Goal: Find specific page/section: Find specific page/section

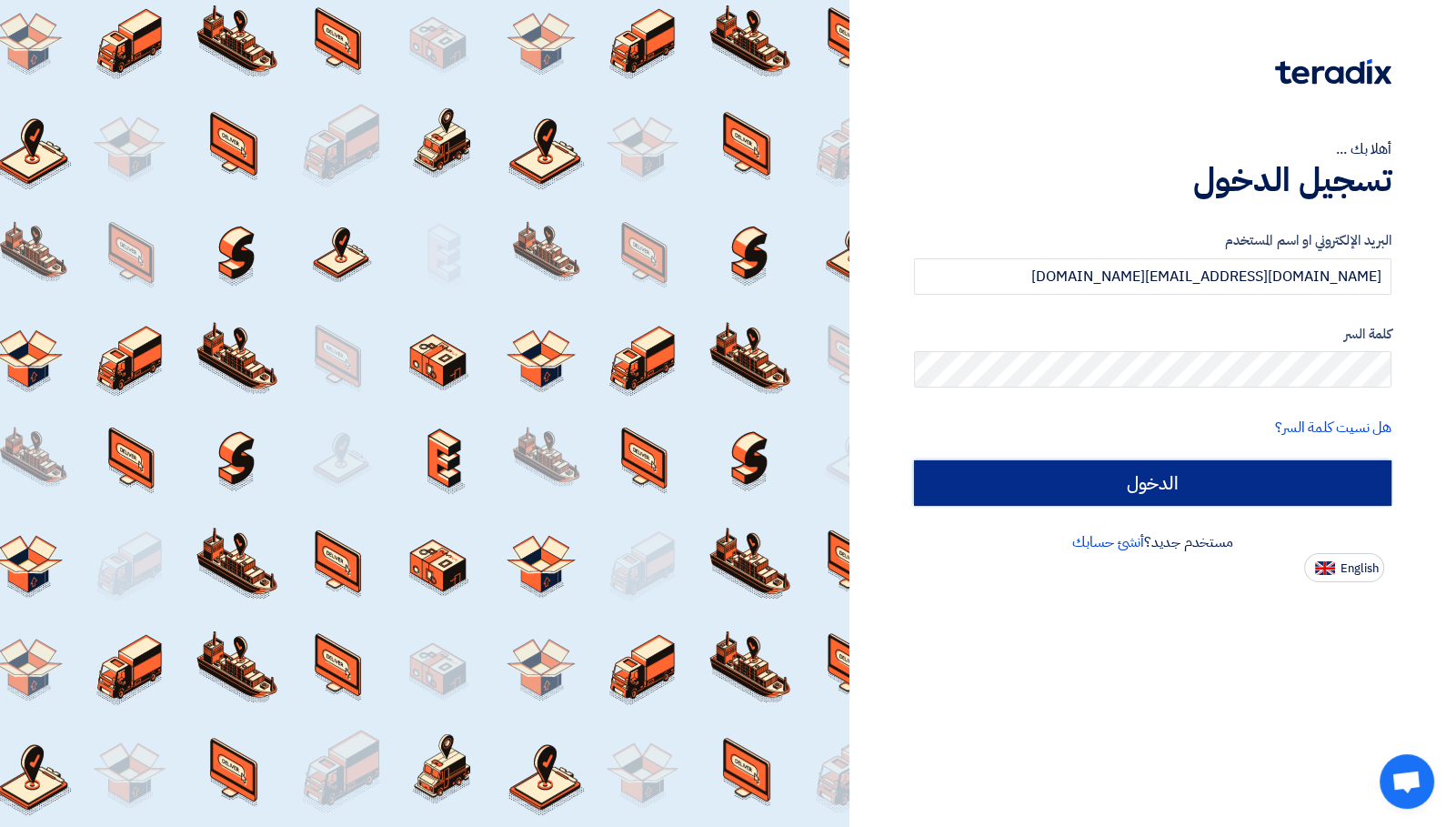
click at [1121, 482] on input "الدخول" at bounding box center [1153, 483] width 478 height 46
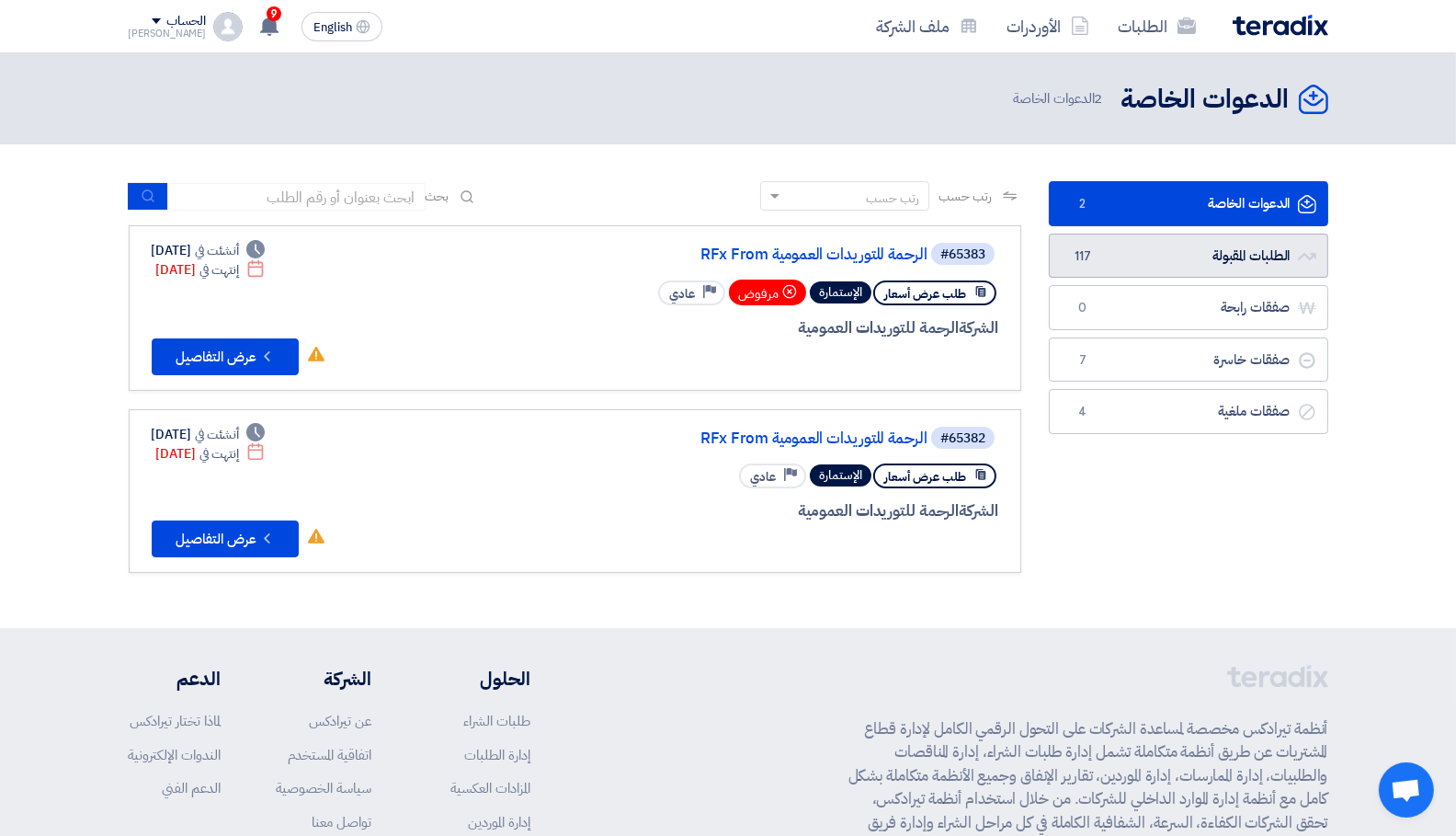
click at [1208, 243] on link "الطلبات المقبولة الطلبات المقبولة 117" at bounding box center [1188, 257] width 279 height 45
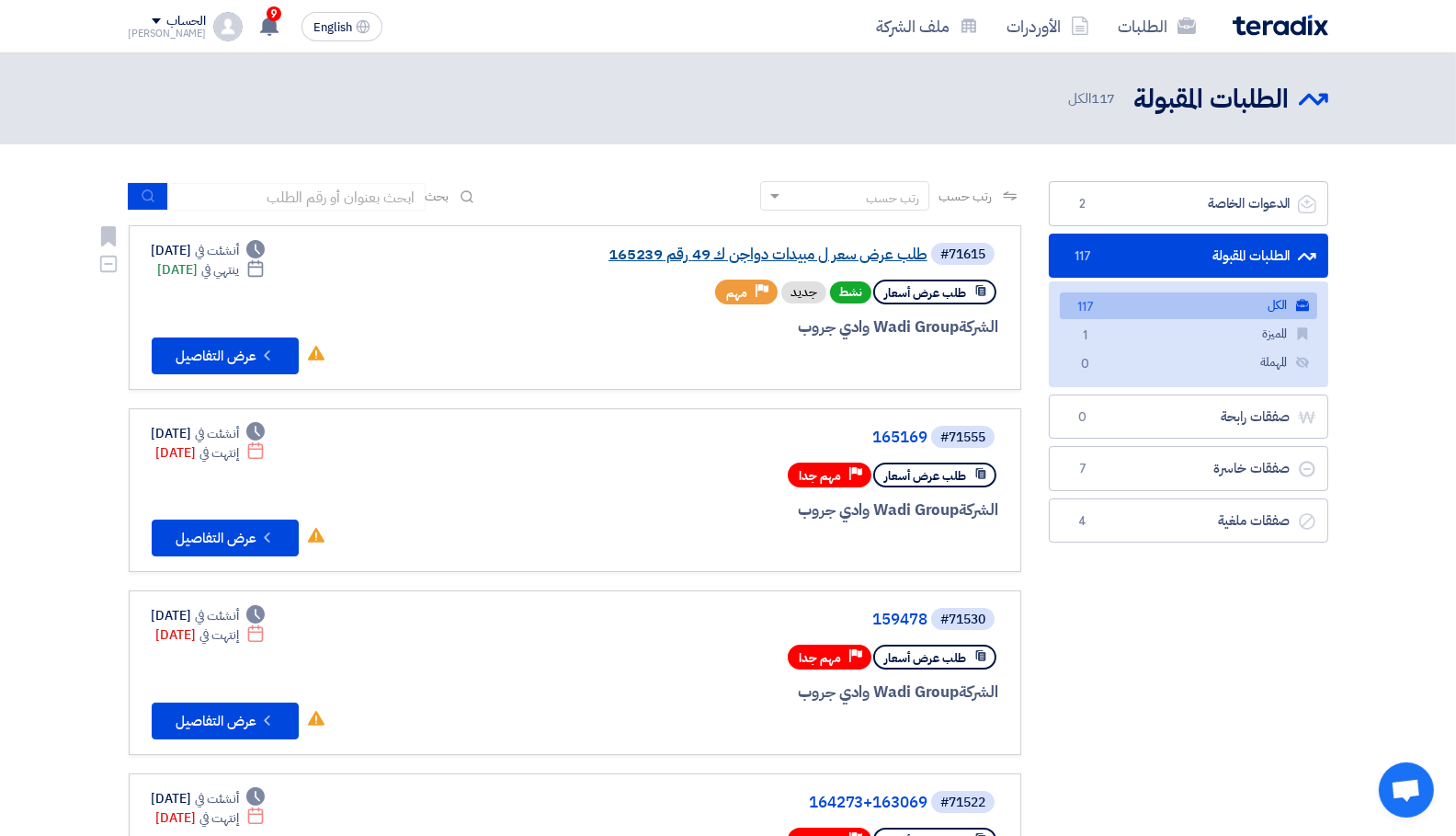
click at [774, 247] on link "طلب عرض سعر ل مبيدات دواجن ك 49 رقم 165239" at bounding box center [743, 255] width 368 height 17
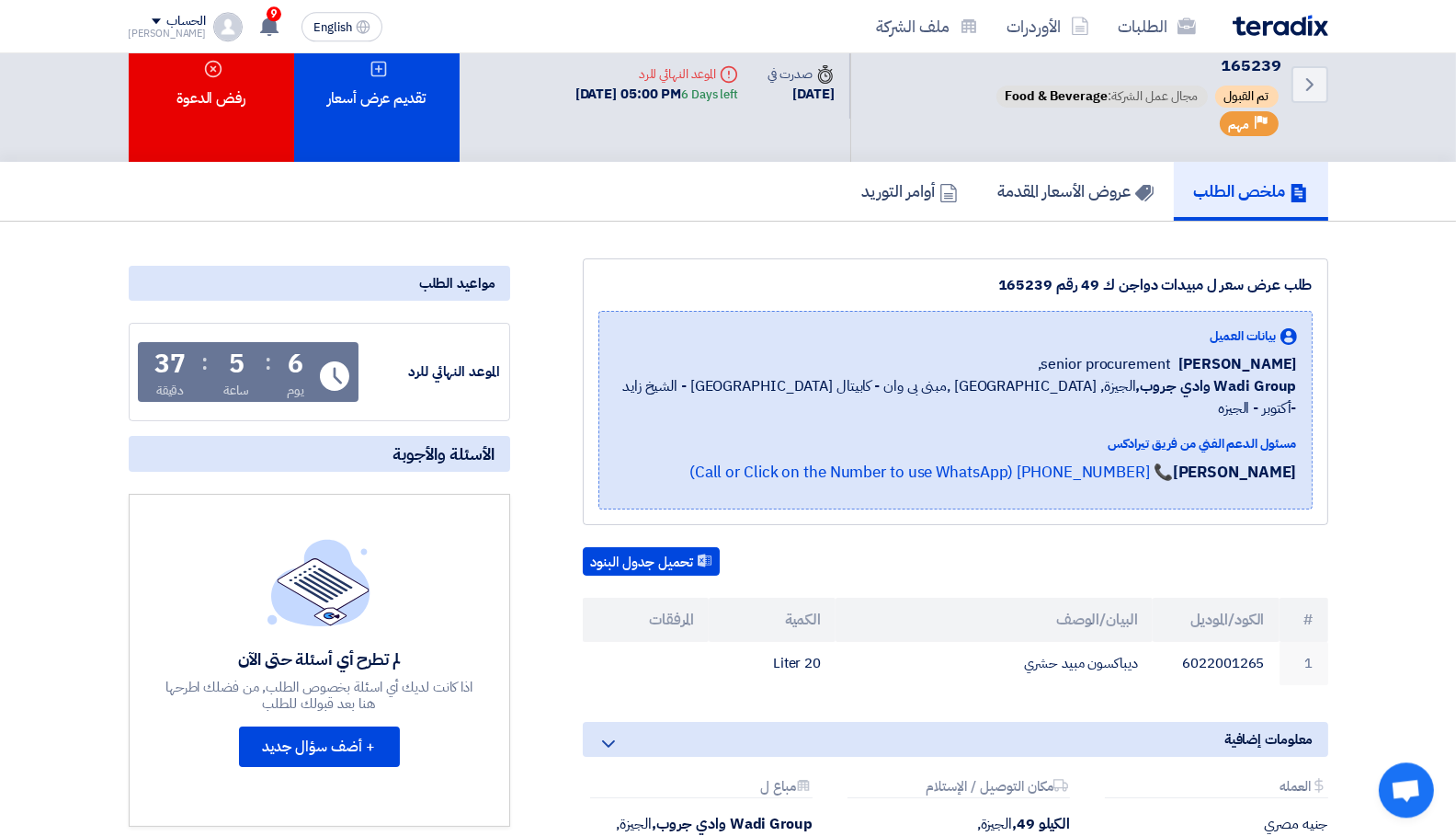
scroll to position [97, 0]
